Goal: Information Seeking & Learning: Learn about a topic

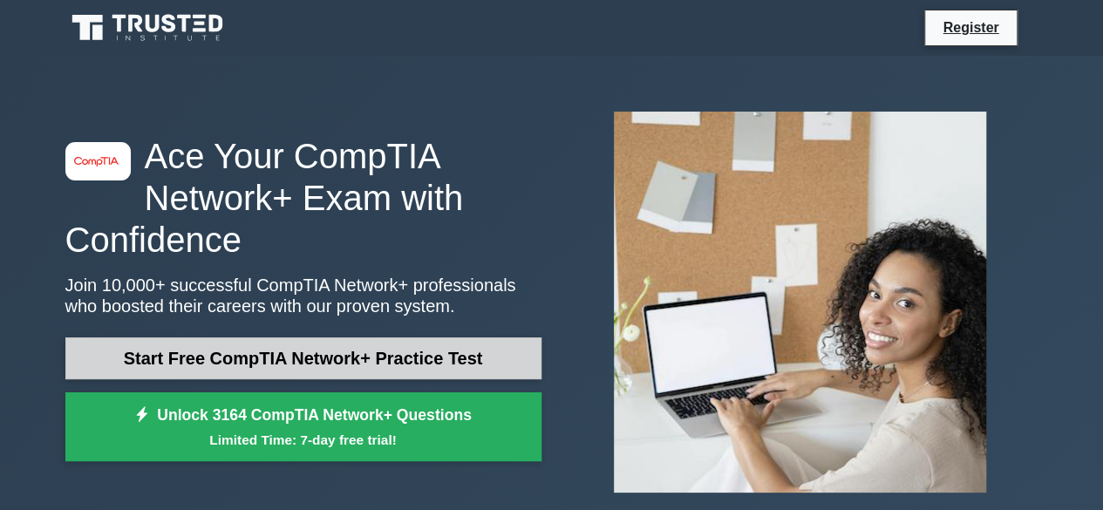
click at [350, 358] on link "Start Free CompTIA Network+ Practice Test" at bounding box center [303, 359] width 476 height 42
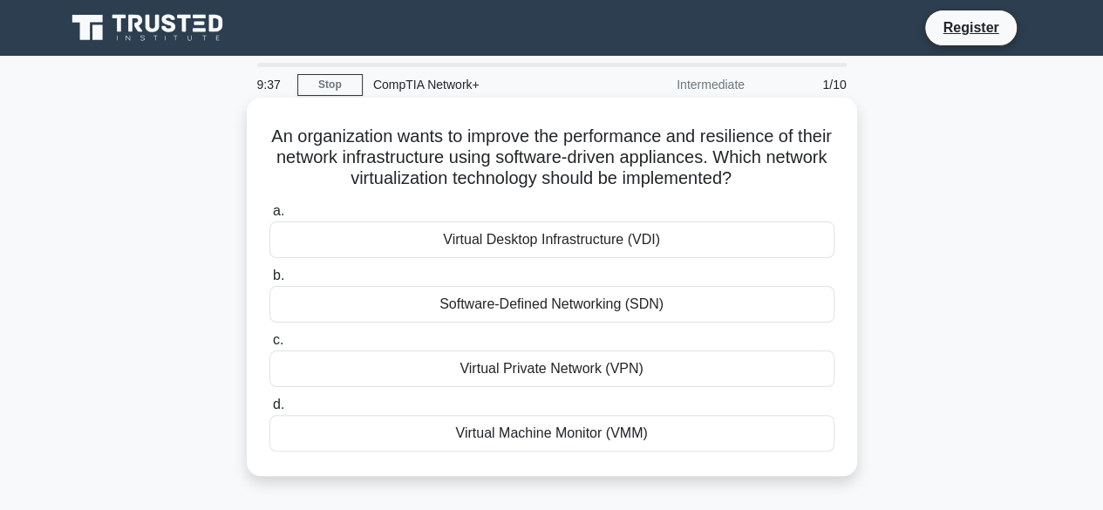
click at [562, 243] on div "Virtual Desktop Infrastructure (VDI)" at bounding box center [551, 240] width 565 height 37
click at [269, 217] on input "a. Virtual Desktop Infrastructure (VDI)" at bounding box center [269, 211] width 0 height 11
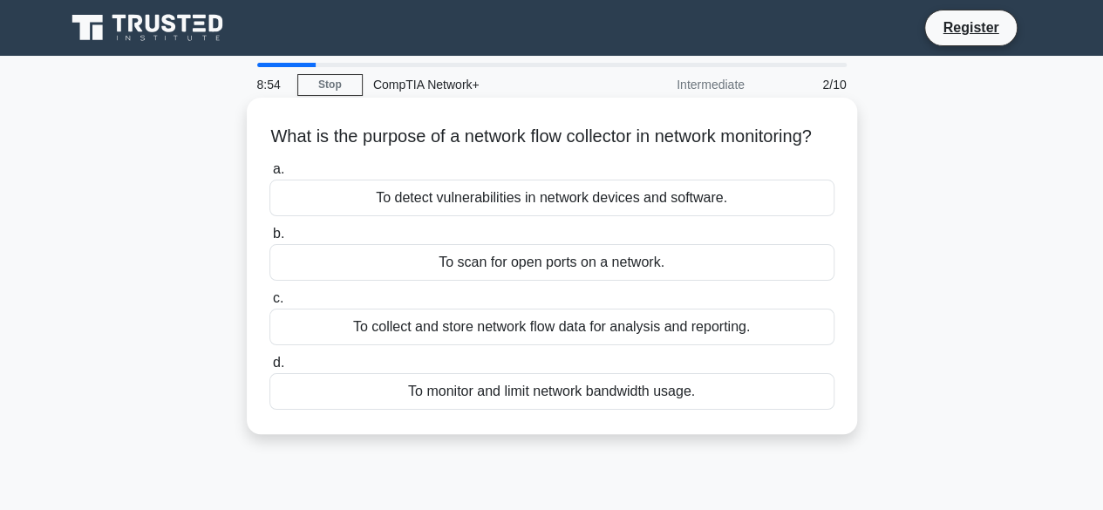
click at [515, 216] on div "To detect vulnerabilities in network devices and software." at bounding box center [551, 198] width 565 height 37
click at [269, 175] on input "a. To detect vulnerabilities in network devices and software." at bounding box center [269, 169] width 0 height 11
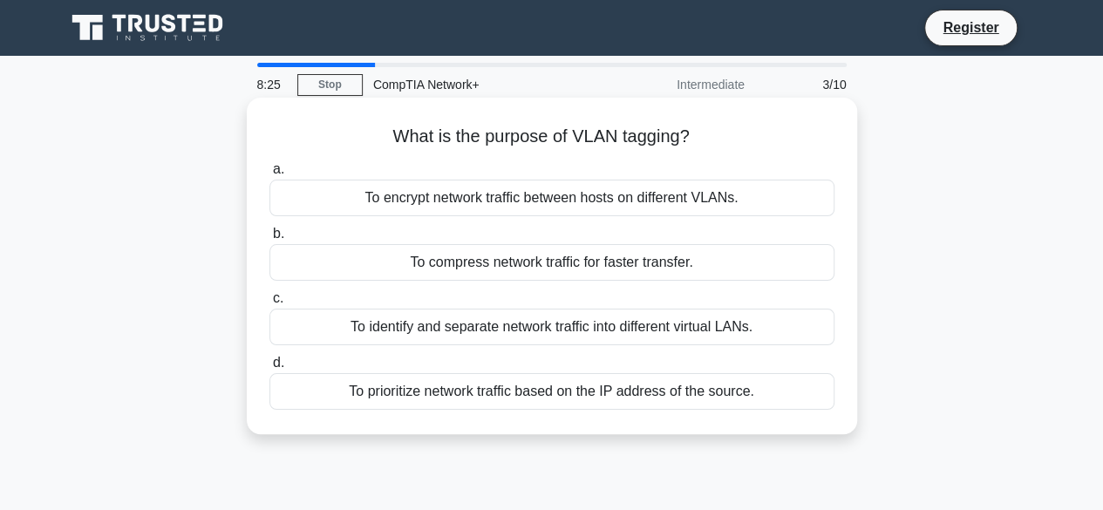
click at [594, 389] on div "To prioritize network traffic based on the IP address of the source." at bounding box center [551, 391] width 565 height 37
click at [269, 369] on input "d. To prioritize network traffic based on the IP address of the source." at bounding box center [269, 363] width 0 height 11
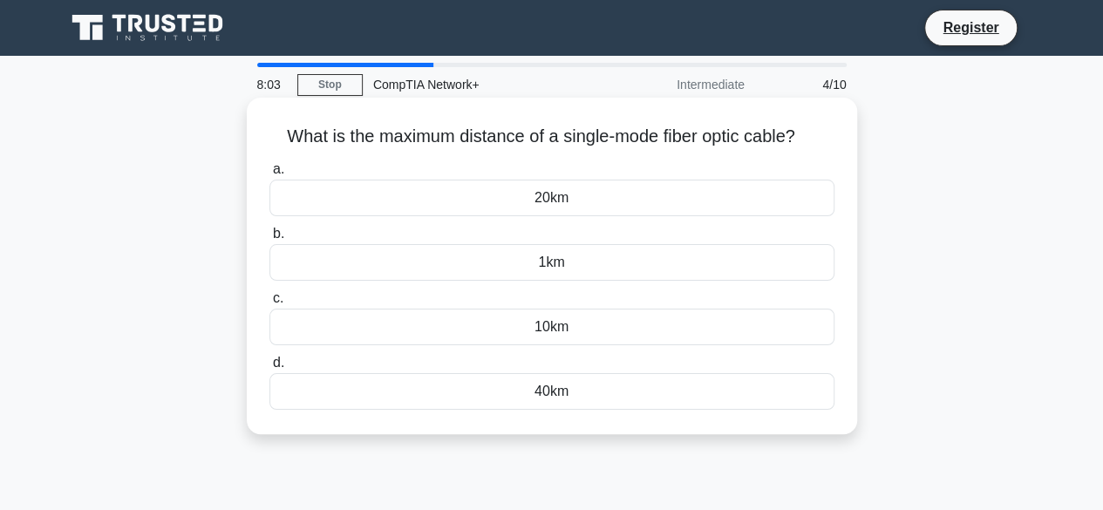
click at [558, 395] on div "40km" at bounding box center [551, 391] width 565 height 37
click at [269, 369] on input "d. 40km" at bounding box center [269, 363] width 0 height 11
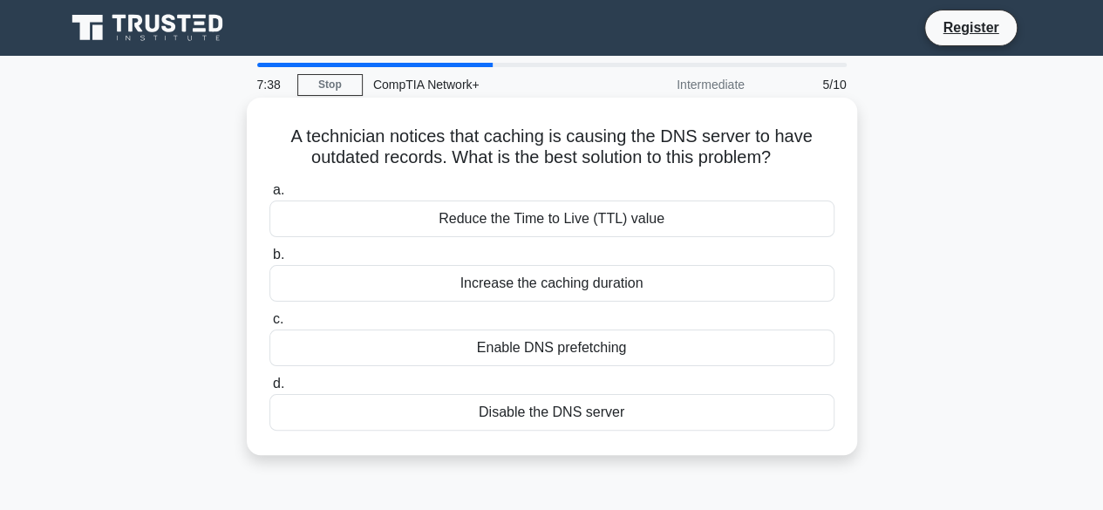
click at [551, 289] on div "Increase the caching duration" at bounding box center [551, 283] width 565 height 37
click at [269, 261] on input "b. Increase the caching duration" at bounding box center [269, 254] width 0 height 11
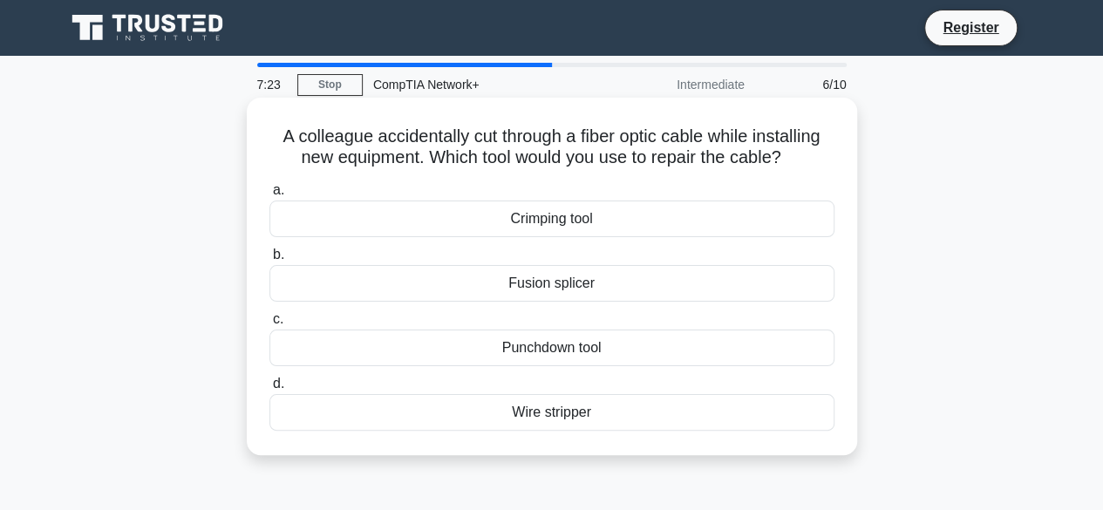
click at [530, 283] on div "Fusion splicer" at bounding box center [551, 283] width 565 height 37
click at [269, 261] on input "b. Fusion splicer" at bounding box center [269, 254] width 0 height 11
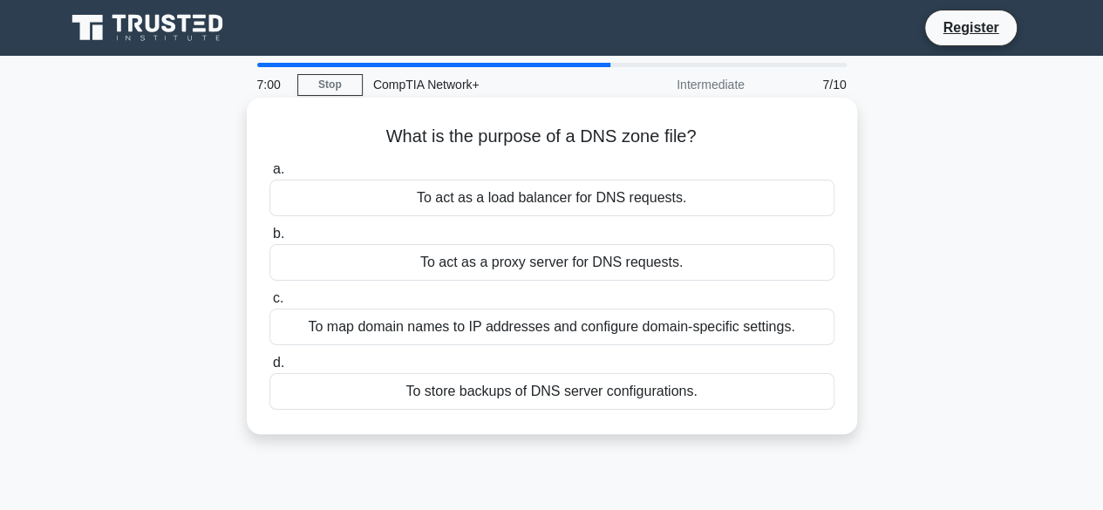
click at [675, 328] on div "To map domain names to IP addresses and configure domain-specific settings." at bounding box center [551, 327] width 565 height 37
click at [269, 304] on input "c. To map domain names to IP addresses and configure domain-specific settings." at bounding box center [269, 298] width 0 height 11
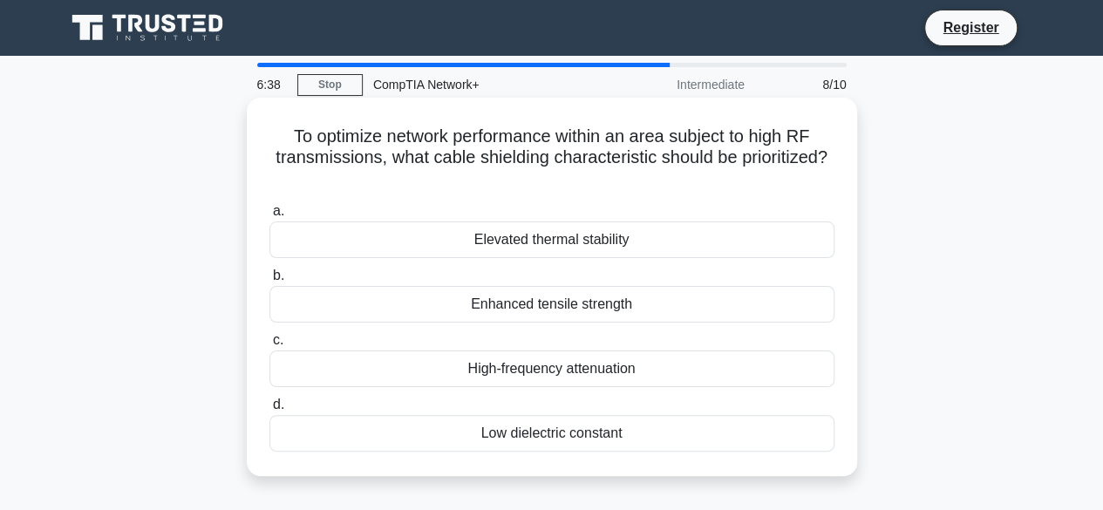
click at [588, 367] on div "High-frequency attenuation" at bounding box center [551, 369] width 565 height 37
click at [269, 346] on input "c. High-frequency attenuation" at bounding box center [269, 340] width 0 height 11
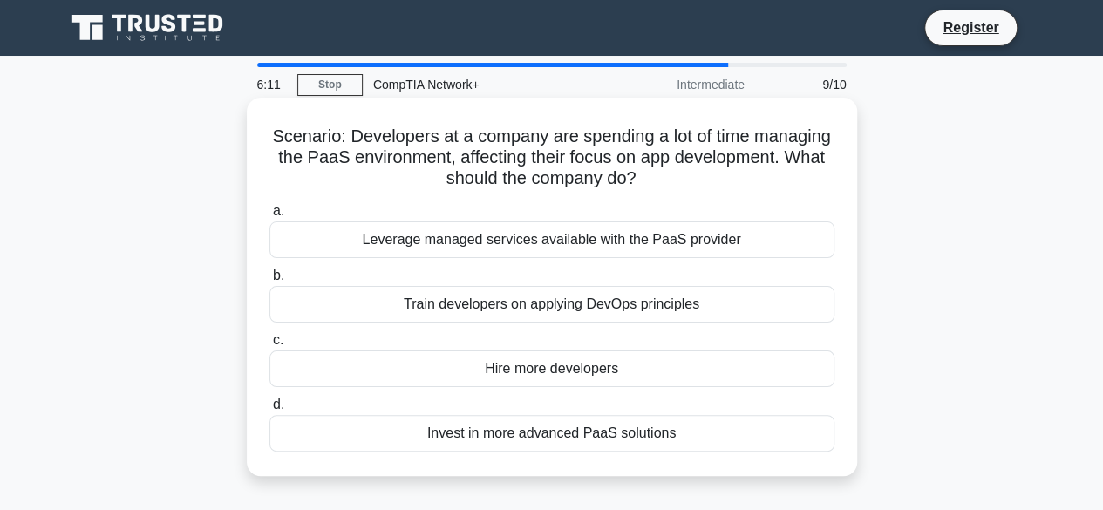
click at [617, 231] on div "Leverage managed services available with the PaaS provider" at bounding box center [551, 240] width 565 height 37
click at [269, 217] on input "a. Leverage managed services available with the PaaS provider" at bounding box center [269, 211] width 0 height 11
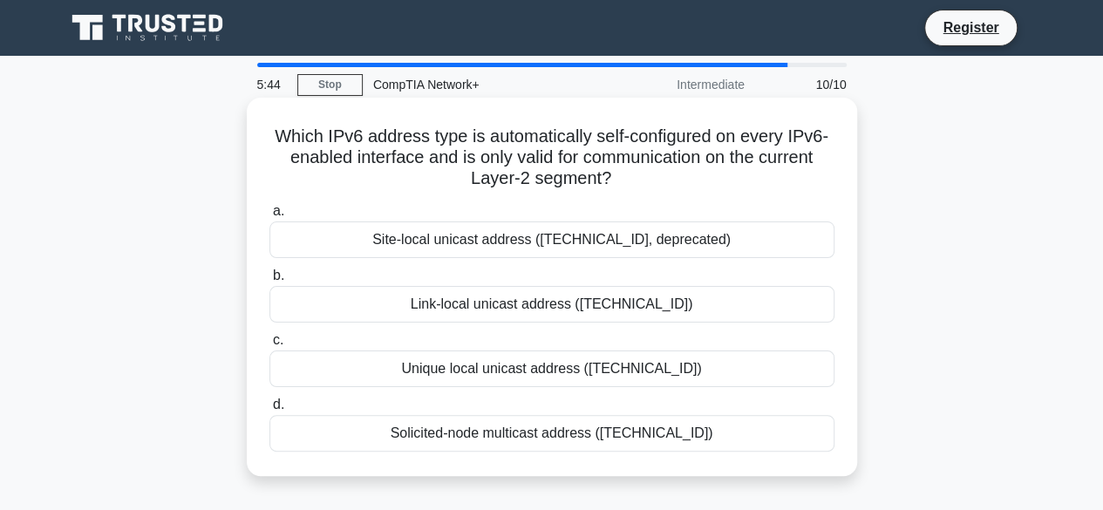
click at [484, 237] on div "Site-local unicast address (fec0::/10, deprecated)" at bounding box center [551, 240] width 565 height 37
click at [269, 217] on input "a. Site-local unicast address (fec0::/10, deprecated)" at bounding box center [269, 211] width 0 height 11
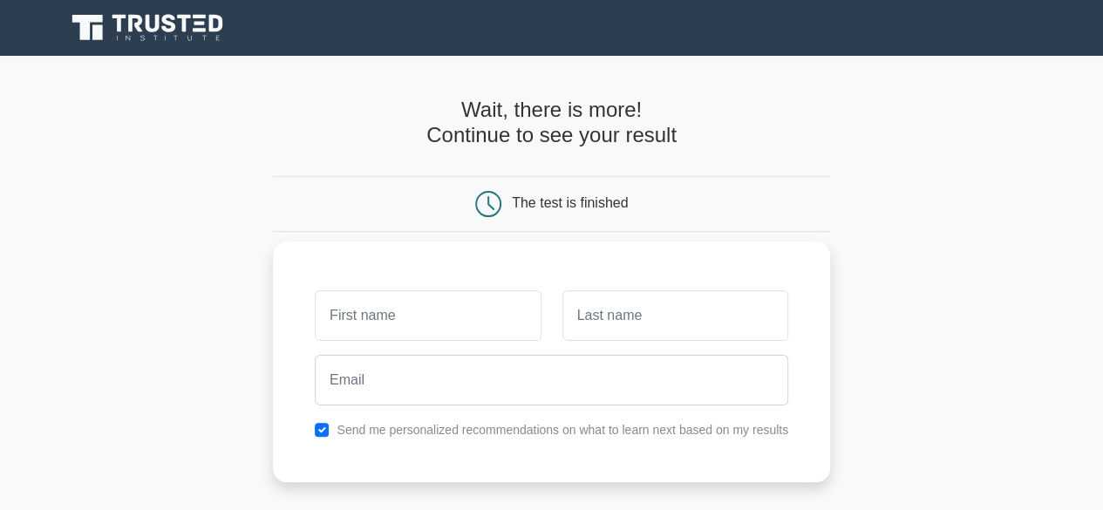
click at [405, 315] on input "text" at bounding box center [428, 315] width 226 height 51
type input "[PERSON_NAME]"
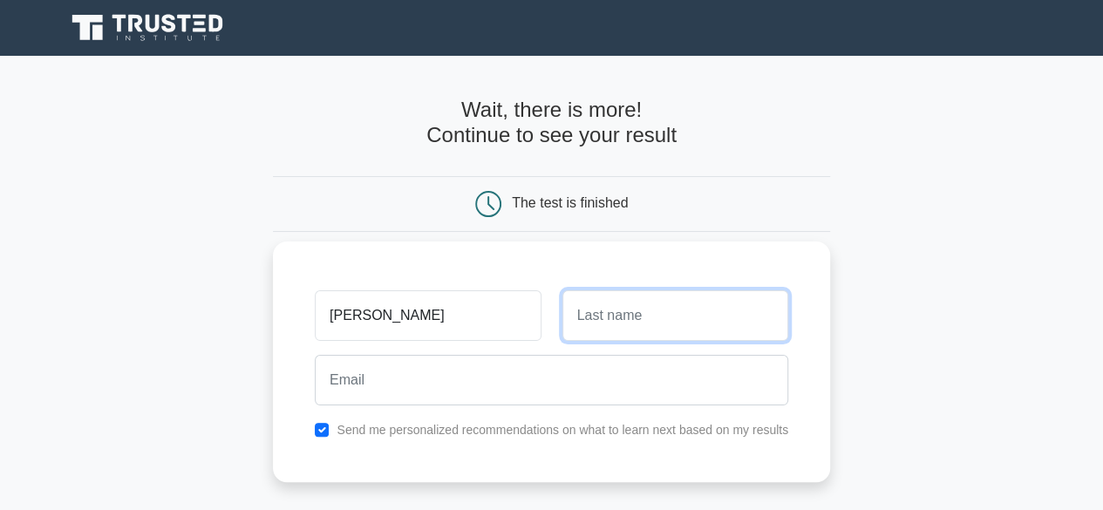
click at [674, 315] on input "text" at bounding box center [676, 315] width 226 height 51
type input "Kahiriko"
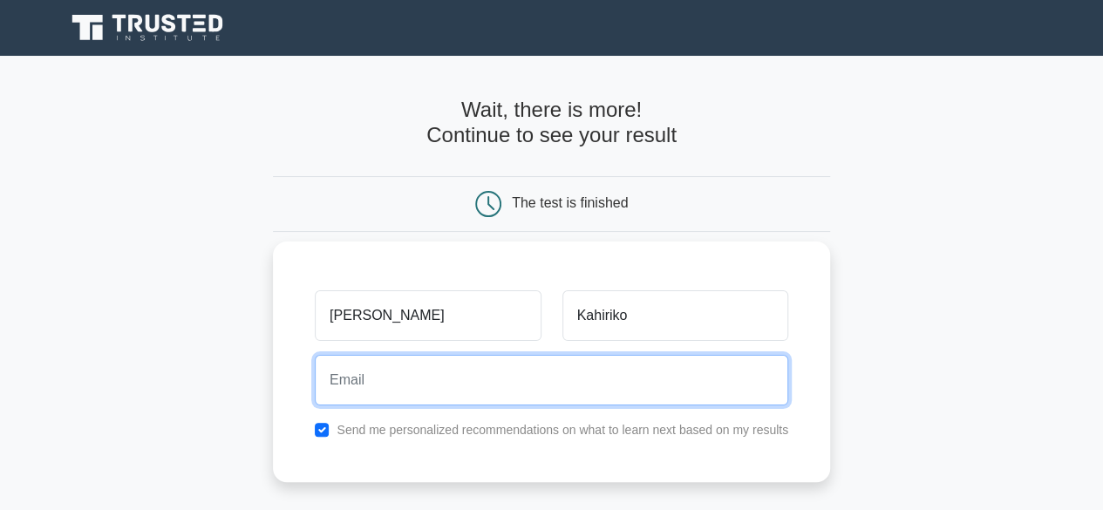
click at [444, 389] on input "email" at bounding box center [552, 380] width 474 height 51
type input "willemstefanuskahiriko@gmail.com"
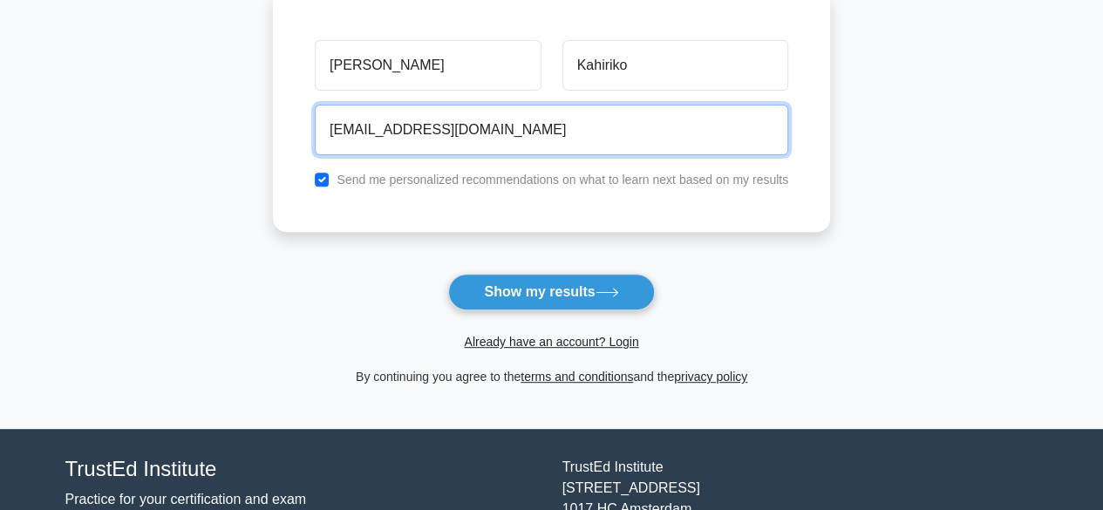
scroll to position [262, 0]
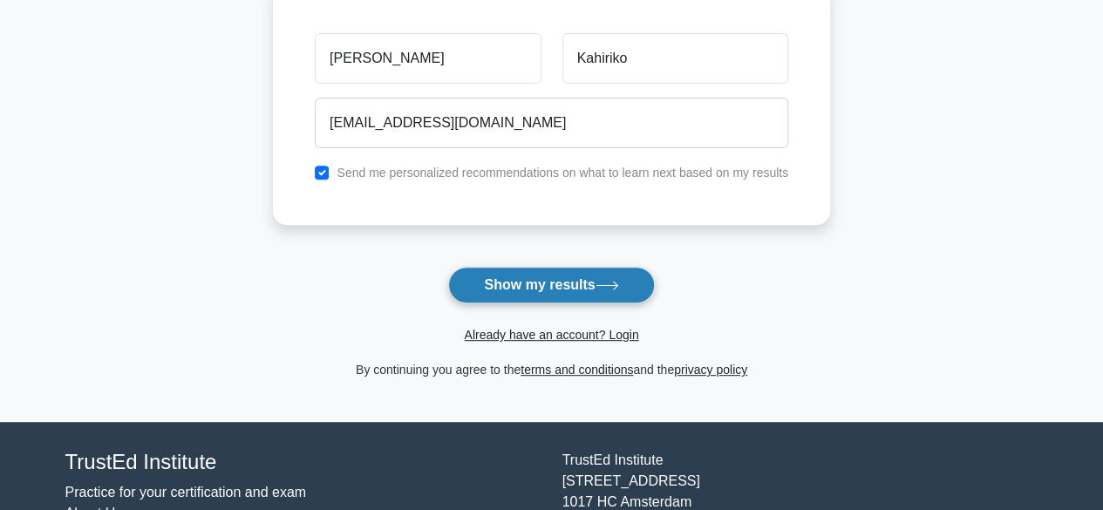
click at [563, 287] on button "Show my results" at bounding box center [551, 285] width 206 height 37
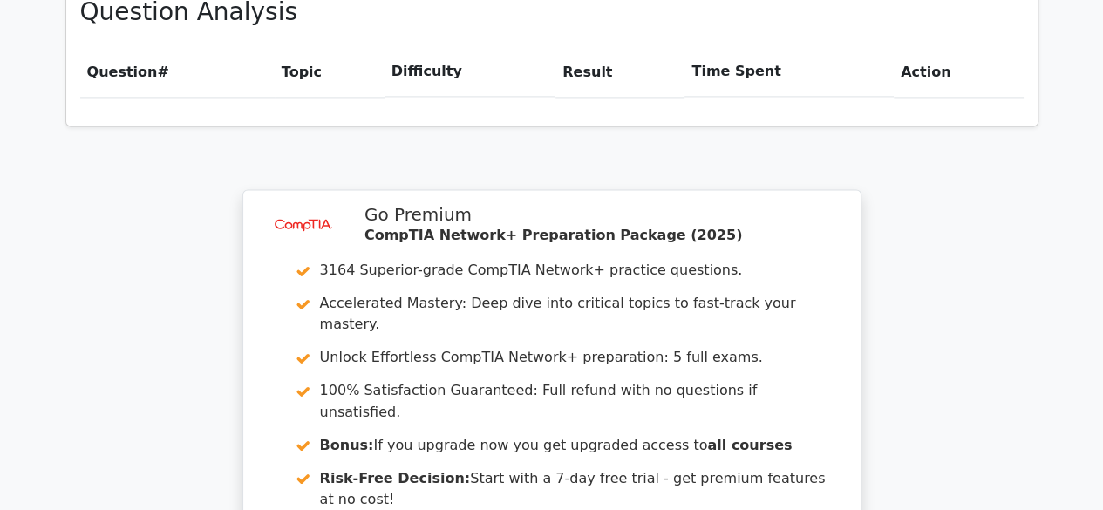
scroll to position [1395, 0]
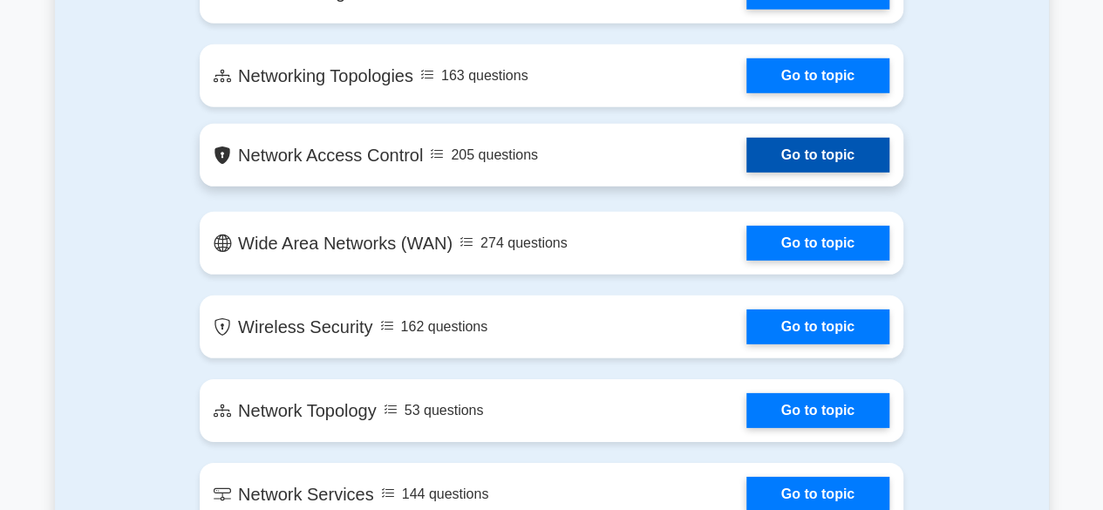
scroll to position [2791, 0]
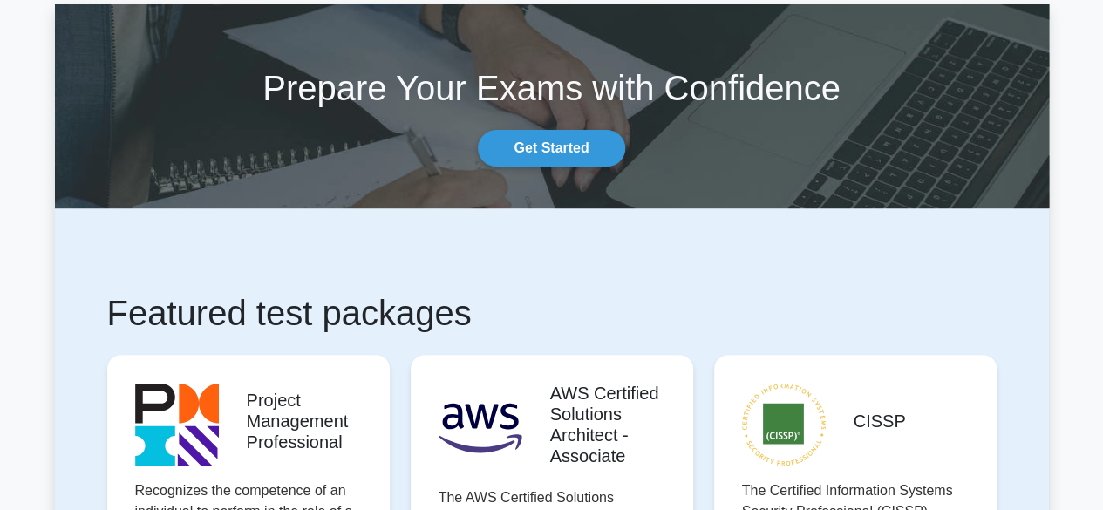
scroll to position [87, 0]
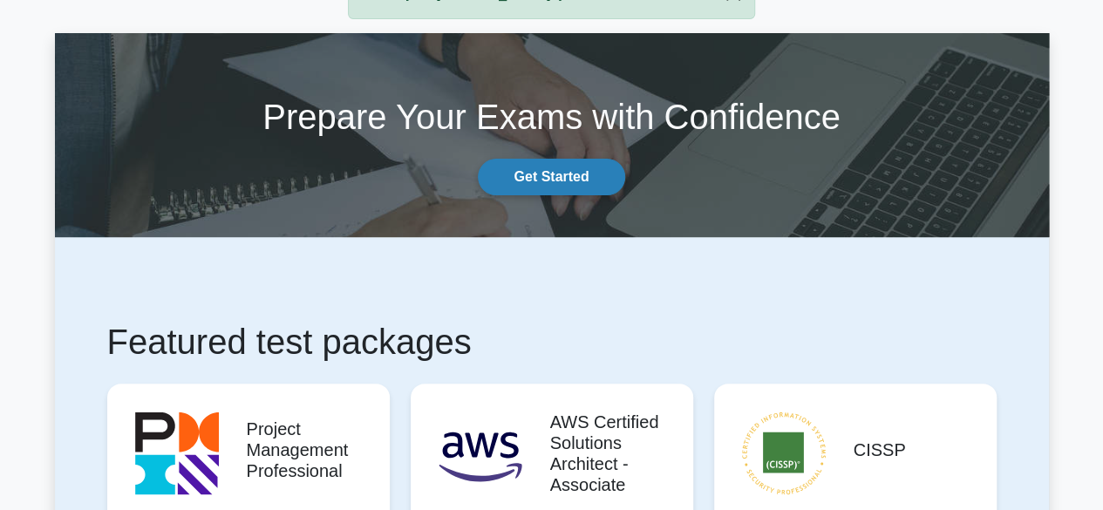
click at [564, 175] on link "Get Started" at bounding box center [551, 177] width 147 height 37
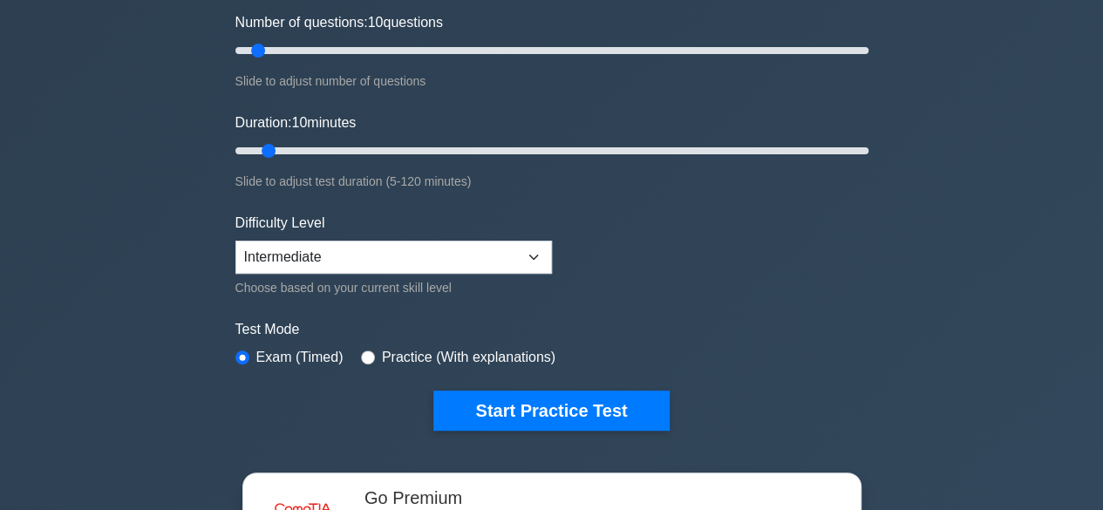
scroll to position [262, 0]
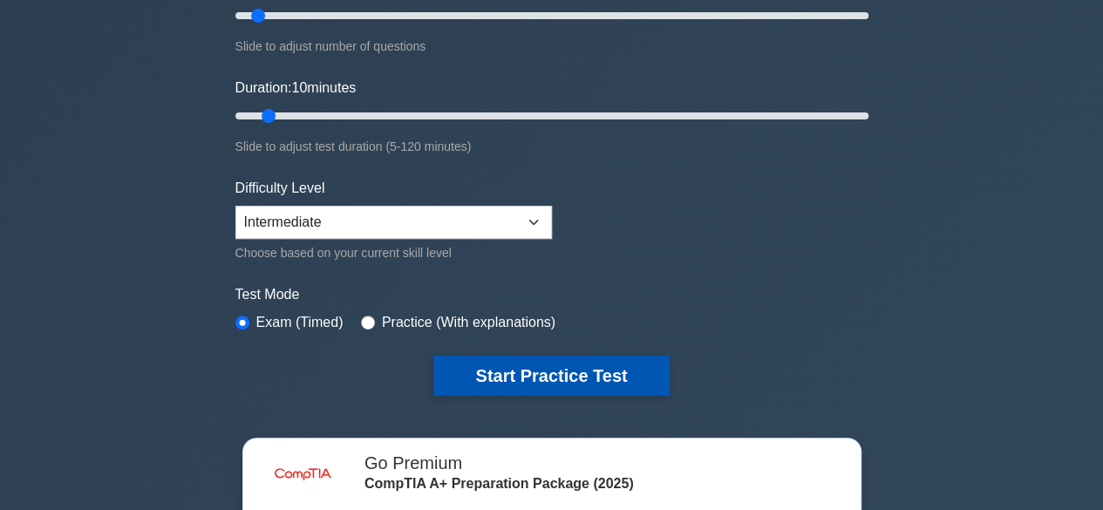
click at [560, 372] on button "Start Practice Test" at bounding box center [550, 376] width 235 height 40
